Goal: Navigation & Orientation: Go to known website

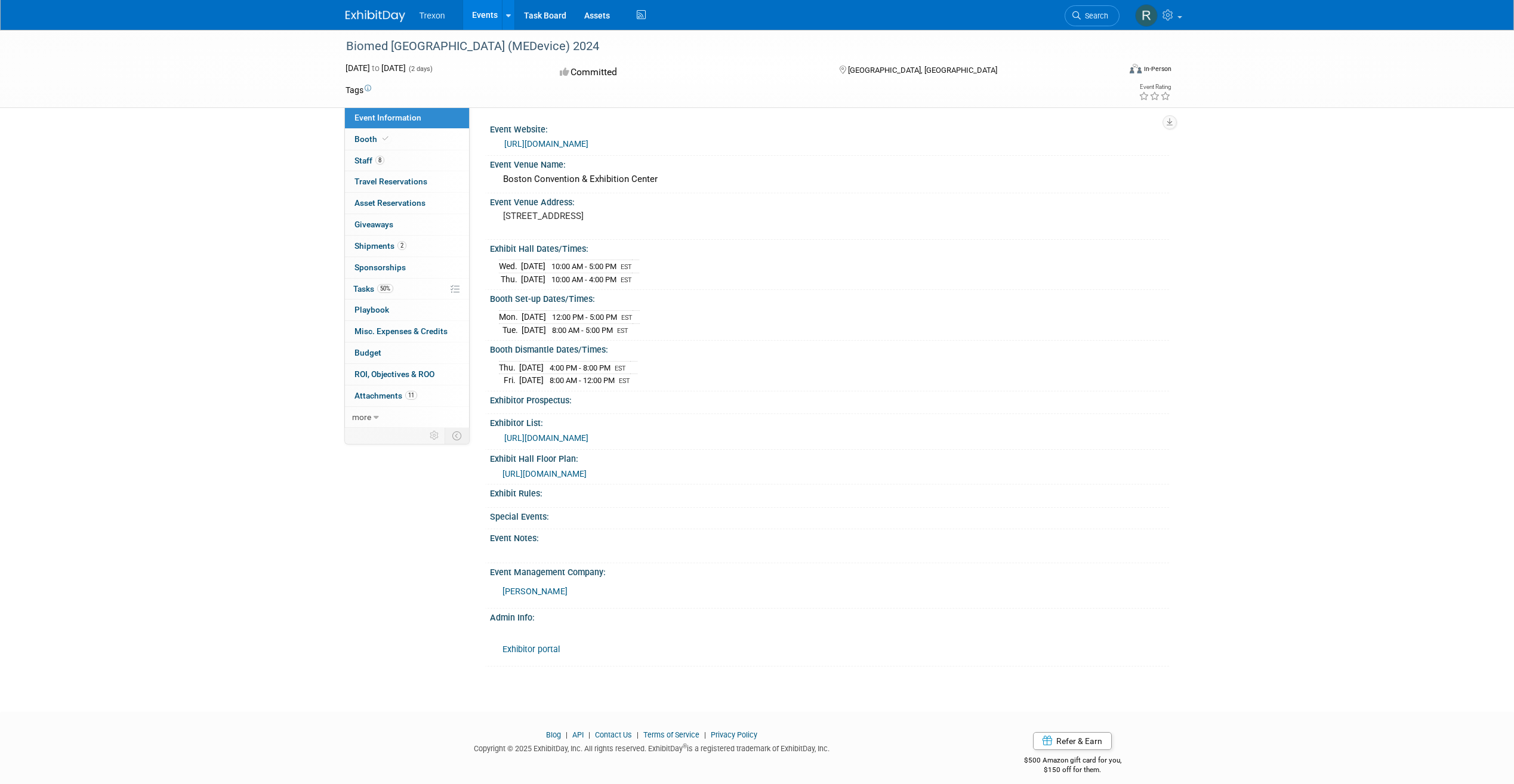
click at [380, 15] on img at bounding box center [375, 16] width 60 height 12
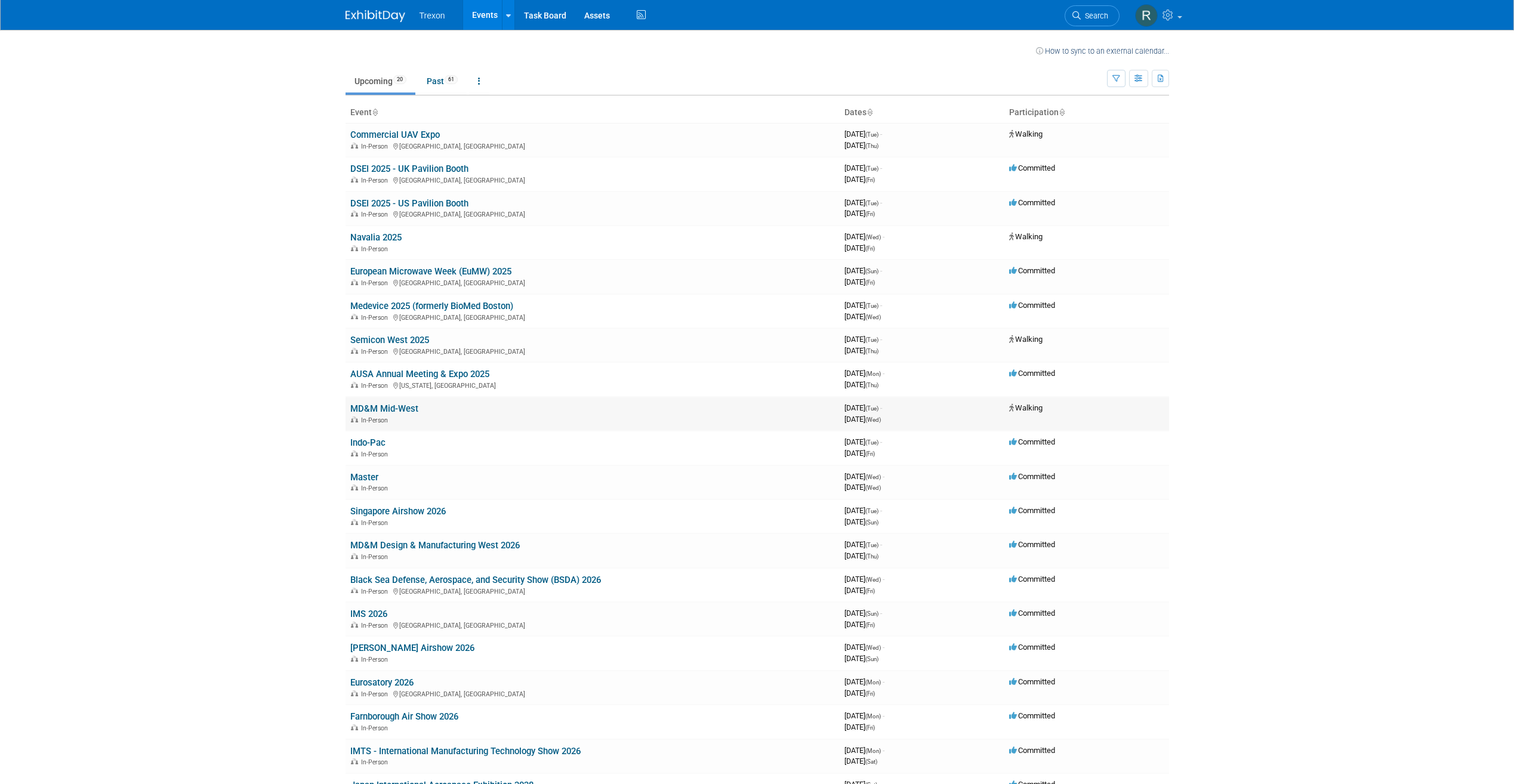
click at [399, 411] on link "MD&M Mid-West" at bounding box center [384, 408] width 68 height 11
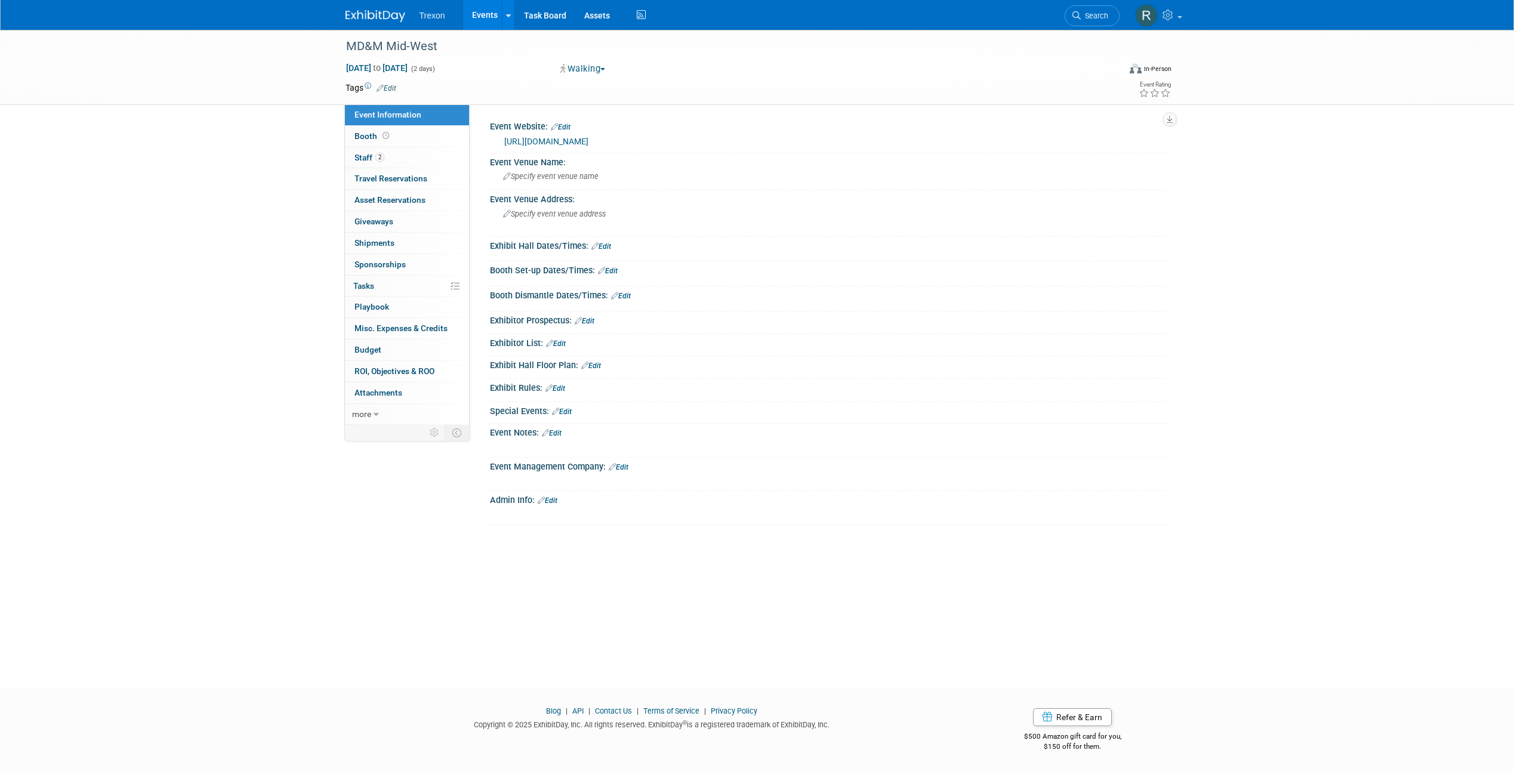
click at [549, 139] on link "https://www.mdmmidwest.com/en/home.html/" at bounding box center [546, 141] width 84 height 10
